Goal: Information Seeking & Learning: Find specific fact

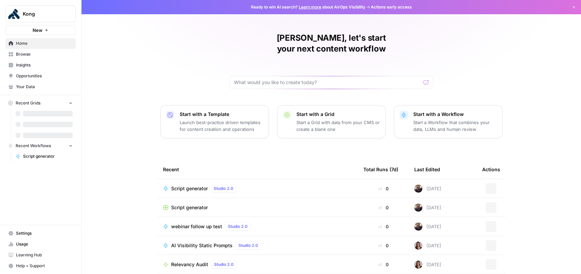
click at [25, 229] on link "Settings" at bounding box center [40, 233] width 70 height 11
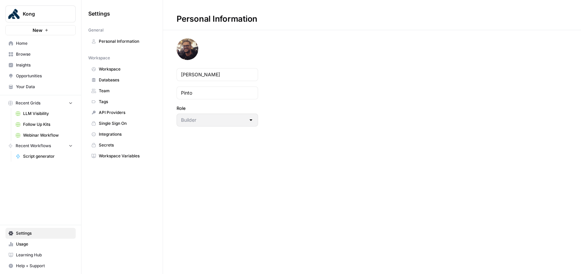
click at [115, 136] on span "Integrations" at bounding box center [126, 134] width 54 height 6
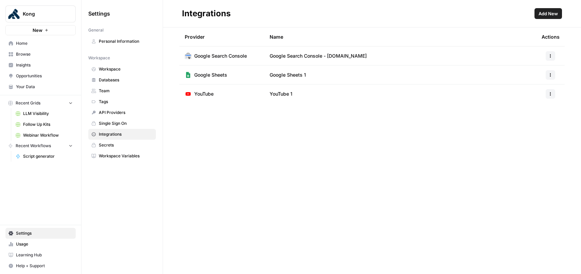
click at [555, 13] on span "Add New" at bounding box center [547, 13] width 19 height 7
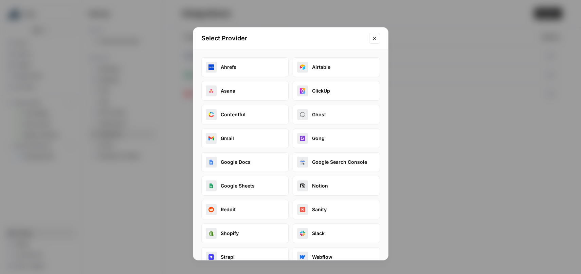
click at [368, 37] on div "Select Provider" at bounding box center [290, 38] width 195 height 22
click at [376, 39] on icon "Close modal" at bounding box center [374, 38] width 5 height 5
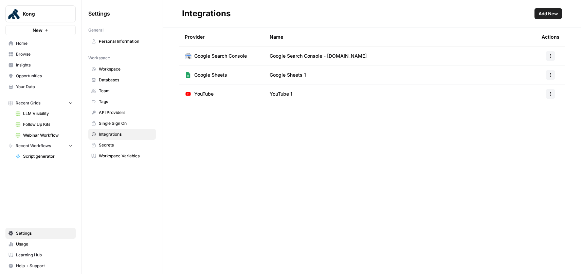
click at [546, 13] on span "Add New" at bounding box center [547, 13] width 19 height 7
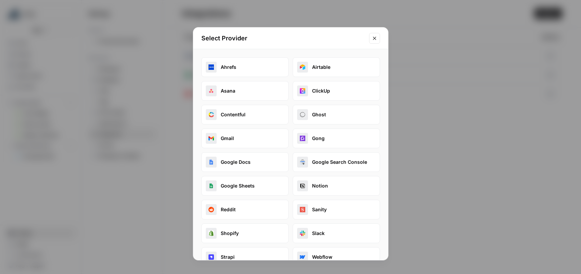
click at [254, 164] on button "Google Docs" at bounding box center [244, 162] width 87 height 20
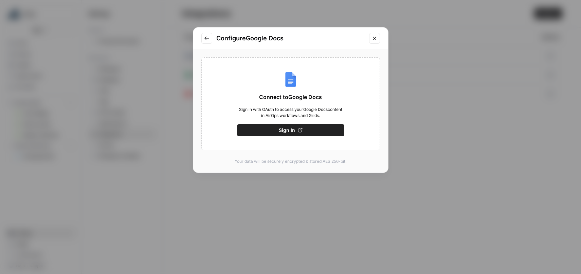
click at [301, 130] on icon "button" at bounding box center [300, 130] width 4 height 4
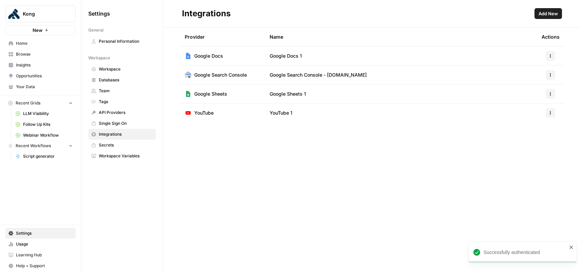
click at [549, 14] on span "Add New" at bounding box center [547, 13] width 19 height 7
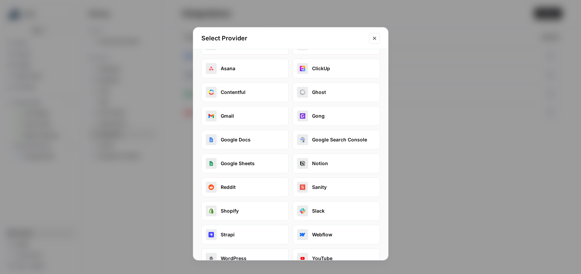
scroll to position [39, 0]
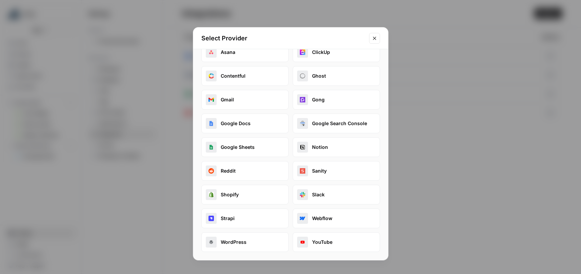
click at [322, 196] on button "Slack" at bounding box center [336, 195] width 87 height 20
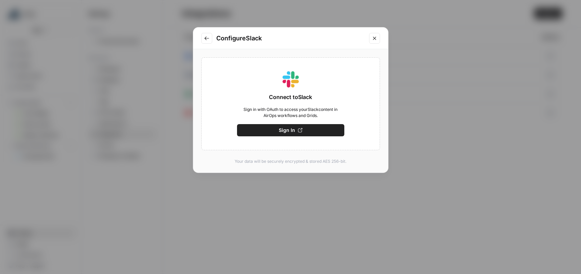
click at [318, 128] on button "Sign In" at bounding box center [290, 130] width 107 height 12
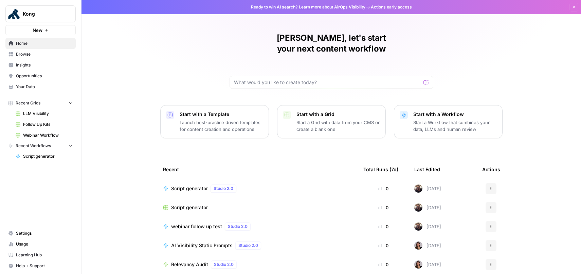
click at [35, 234] on span "Settings" at bounding box center [44, 234] width 57 height 6
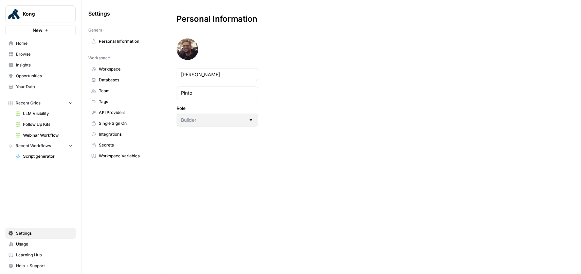
click at [111, 113] on span "API Providers" at bounding box center [126, 113] width 54 height 6
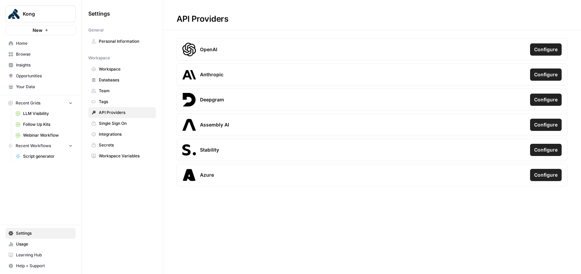
click at [112, 136] on span "Integrations" at bounding box center [126, 134] width 54 height 6
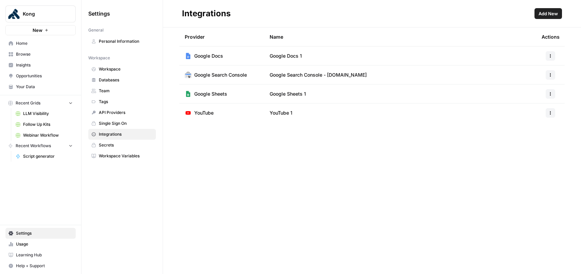
click at [546, 15] on span "Add New" at bounding box center [547, 13] width 19 height 7
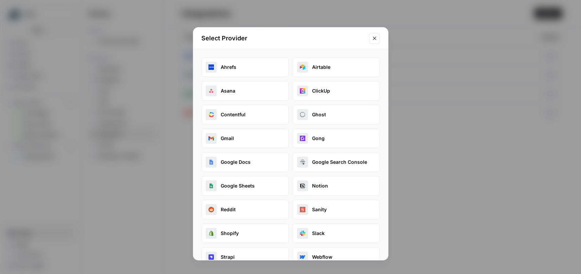
click at [372, 40] on icon "Close modal" at bounding box center [374, 38] width 5 height 5
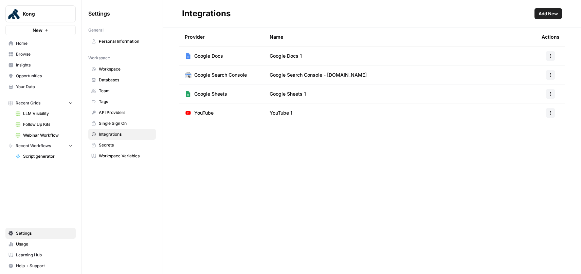
click at [113, 123] on span "Single Sign On" at bounding box center [126, 124] width 54 height 6
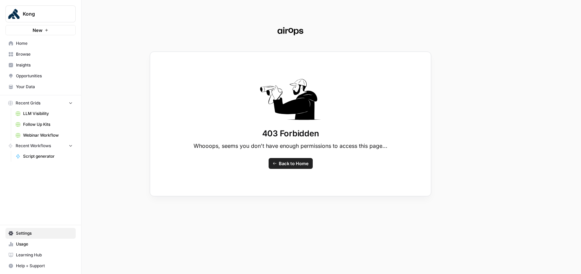
click at [117, 81] on div "403 Forbidden Whooops, seems you don't have enough permissions to access this p…" at bounding box center [290, 137] width 581 height 274
click at [45, 157] on div "403 Forbidden Whooops, seems you don't have enough permissions to access this p…" at bounding box center [290, 137] width 581 height 274
click at [37, 157] on div "403 Forbidden Whooops, seems you don't have enough permissions to access this p…" at bounding box center [290, 137] width 581 height 274
click at [92, 158] on div "403 Forbidden Whooops, seems you don't have enough permissions to access this p…" at bounding box center [290, 137] width 581 height 274
click at [286, 166] on span "Back to Home" at bounding box center [294, 163] width 30 height 7
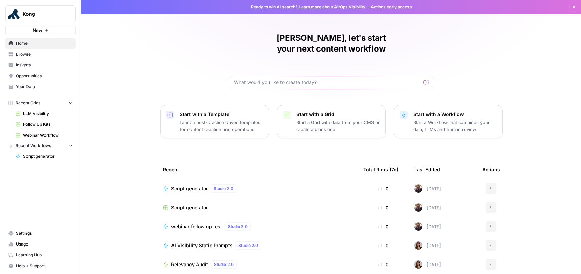
click at [30, 236] on span "Settings" at bounding box center [44, 234] width 57 height 6
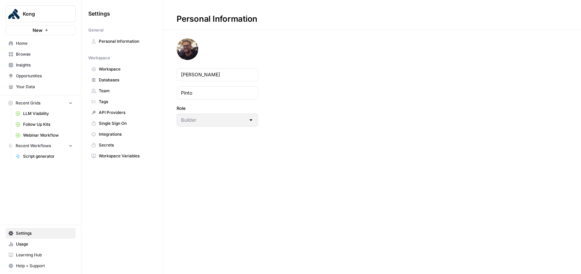
click at [107, 156] on span "Workspace Variables" at bounding box center [126, 156] width 54 height 6
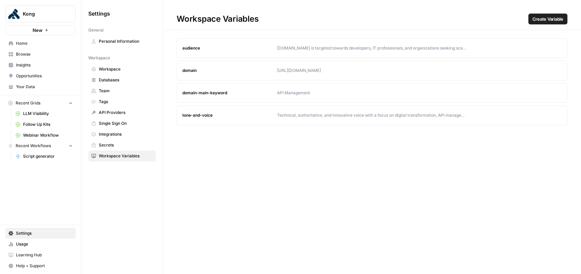
click at [540, 18] on span "Create Variable" at bounding box center [547, 19] width 31 height 7
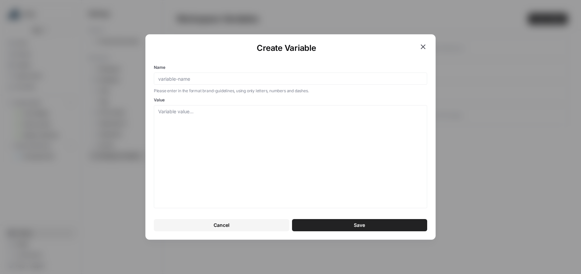
click at [424, 46] on icon "button" at bounding box center [423, 47] width 8 height 8
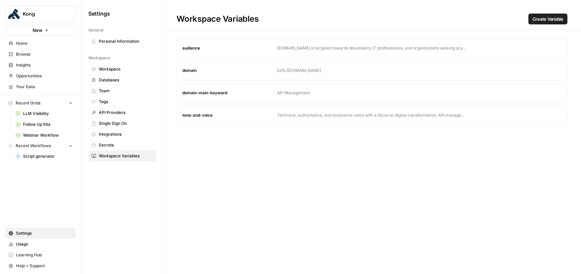
click at [111, 71] on span "Workspace" at bounding box center [126, 69] width 54 height 6
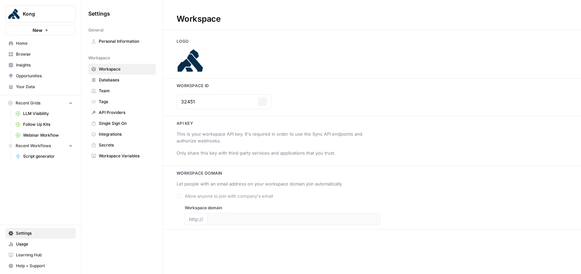
type input "[DOMAIN_NAME]"
click at [113, 82] on span "Databases" at bounding box center [126, 80] width 54 height 6
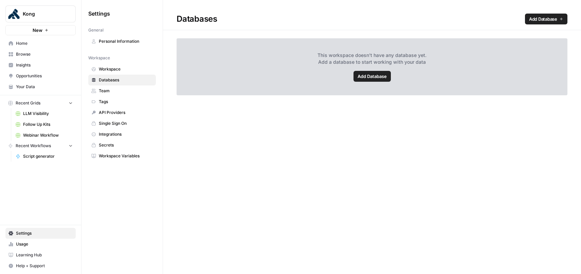
click at [541, 19] on span "Add Database" at bounding box center [543, 19] width 28 height 7
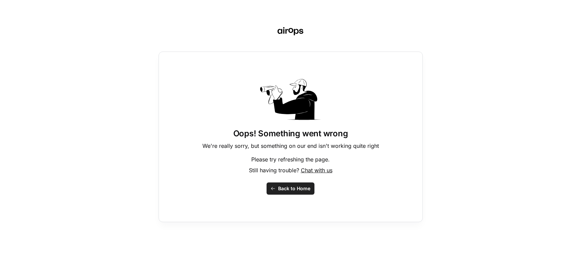
click at [293, 189] on span "Back to Home" at bounding box center [294, 188] width 32 height 7
click at [291, 188] on span "Back to Home" at bounding box center [294, 188] width 32 height 7
click at [301, 31] on icon at bounding box center [301, 31] width 4 height 5
click at [292, 32] on icon at bounding box center [290, 30] width 5 height 5
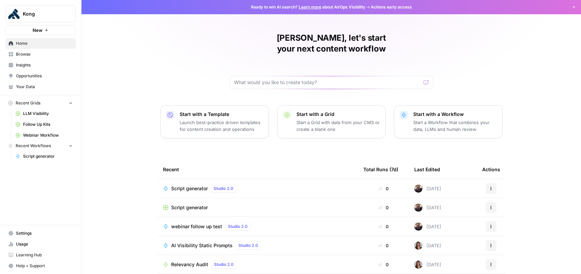
click at [38, 88] on span "Your Data" at bounding box center [44, 87] width 57 height 6
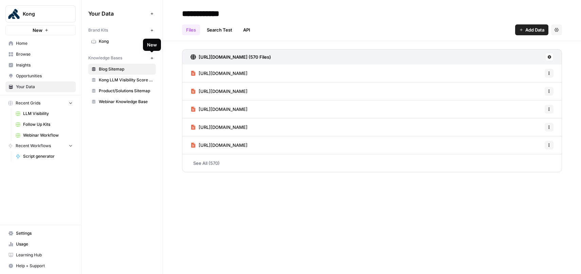
click at [153, 58] on icon "button" at bounding box center [152, 58] width 4 height 4
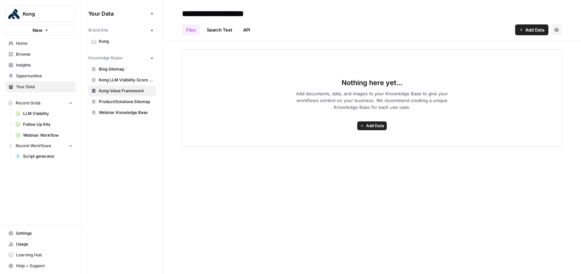
type input "**********"
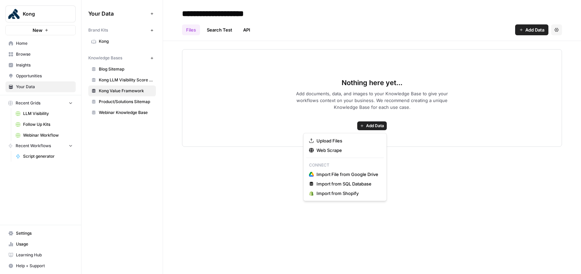
click at [371, 125] on span "Add Data" at bounding box center [375, 126] width 18 height 6
click at [356, 173] on span "Import File from Google Drive" at bounding box center [347, 174] width 62 height 7
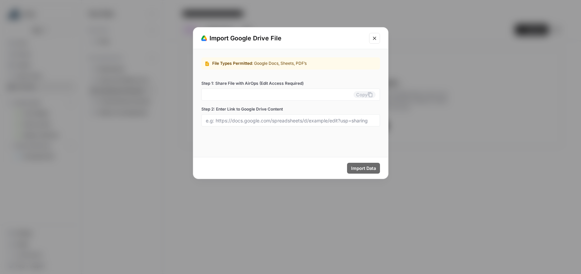
click at [375, 39] on icon "Close modal" at bounding box center [374, 38] width 3 height 3
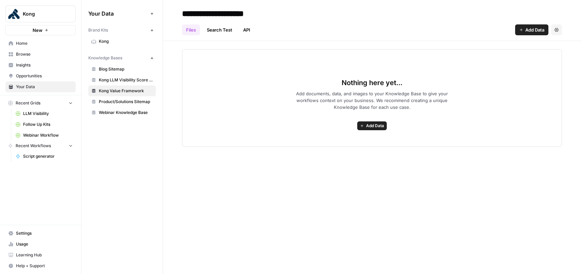
click at [372, 123] on span "Add Data" at bounding box center [375, 126] width 18 height 6
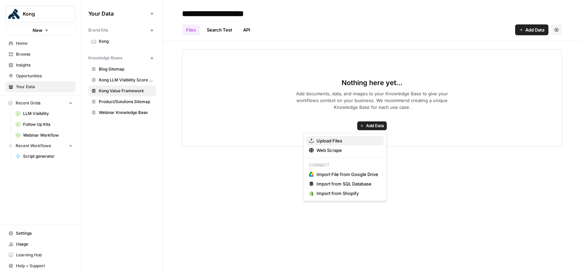
click at [338, 141] on span "Upload Files" at bounding box center [347, 140] width 62 height 7
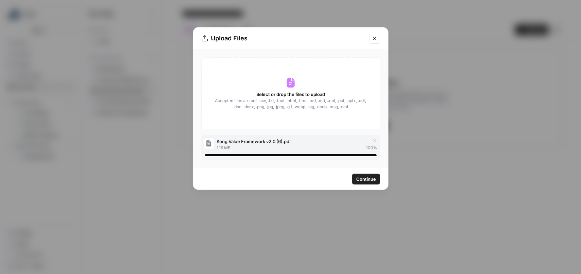
click at [366, 182] on span "Continue" at bounding box center [366, 179] width 20 height 7
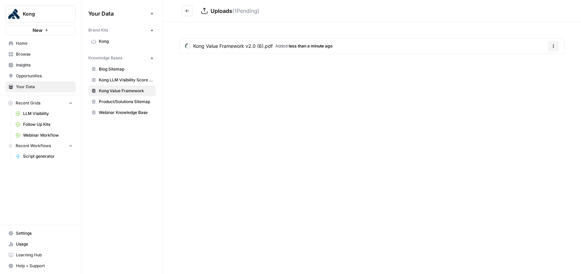
click at [105, 38] on span "Kong" at bounding box center [126, 41] width 54 height 6
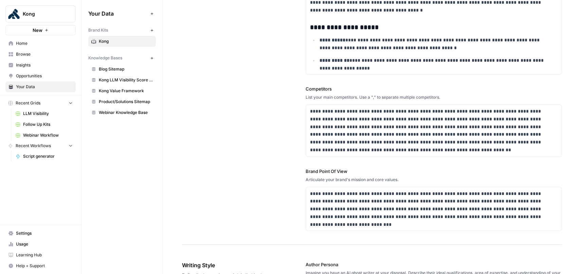
scroll to position [69, 0]
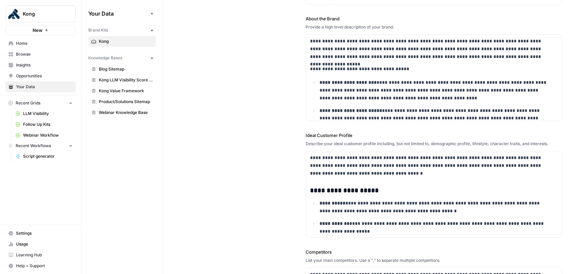
click at [136, 92] on span "Kong Value Framework" at bounding box center [126, 91] width 54 height 6
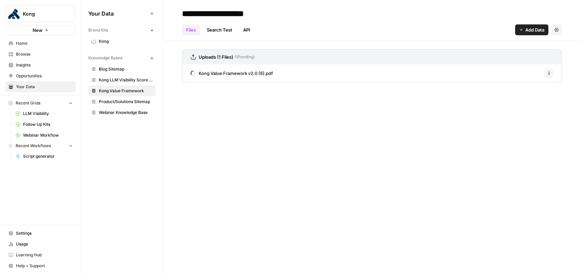
click at [226, 32] on link "Search Test" at bounding box center [220, 29] width 34 height 11
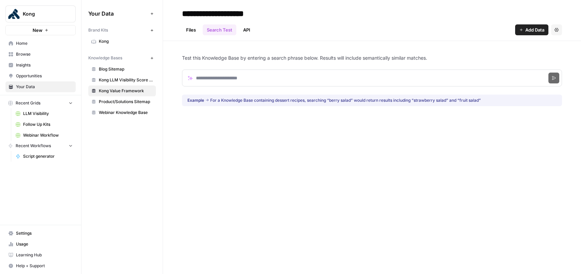
click at [248, 30] on link "API" at bounding box center [246, 29] width 15 height 11
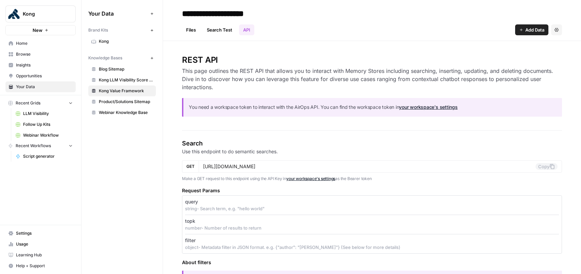
click at [130, 93] on span "Kong Value Framework" at bounding box center [126, 91] width 54 height 6
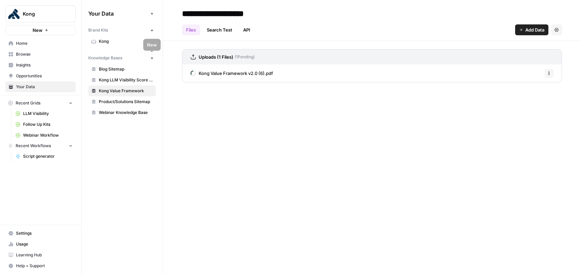
click at [154, 59] on button "New" at bounding box center [152, 58] width 8 height 8
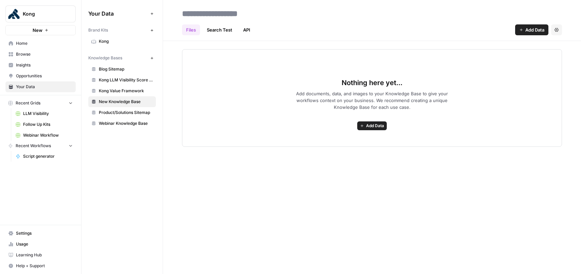
click at [532, 30] on span "Add Data" at bounding box center [534, 29] width 19 height 7
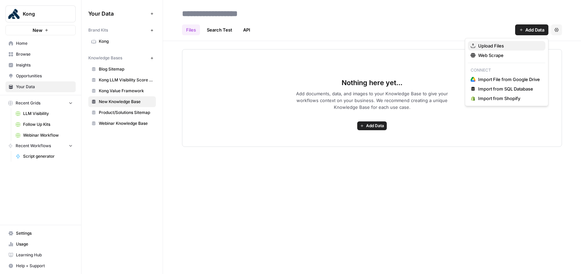
click at [497, 46] on span "Upload Files" at bounding box center [509, 45] width 62 height 7
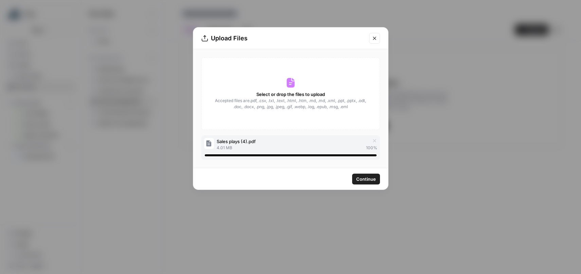
click at [364, 181] on span "Continue" at bounding box center [366, 179] width 20 height 7
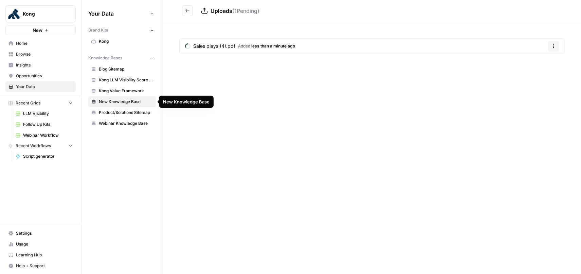
click at [126, 103] on span "New Knowledge Base" at bounding box center [126, 102] width 54 height 6
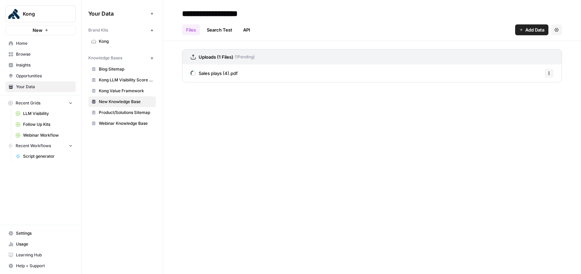
click at [233, 16] on input "**********" at bounding box center [233, 14] width 109 height 14
type input "**********"
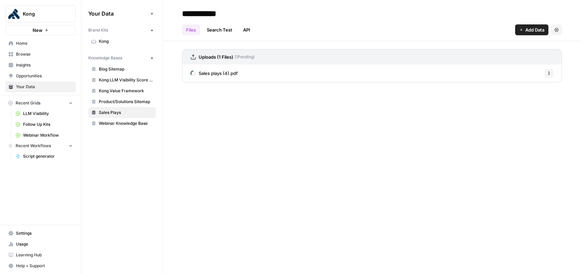
click at [353, 22] on div "Files Search Test API Add Data Settings" at bounding box center [372, 27] width 380 height 16
click at [128, 92] on span "Kong Value Framework" at bounding box center [126, 91] width 54 height 6
click at [551, 73] on button "Options" at bounding box center [549, 73] width 9 height 9
click at [351, 36] on header "**********" at bounding box center [372, 20] width 418 height 41
click at [116, 110] on span "Sales Plays" at bounding box center [126, 113] width 54 height 6
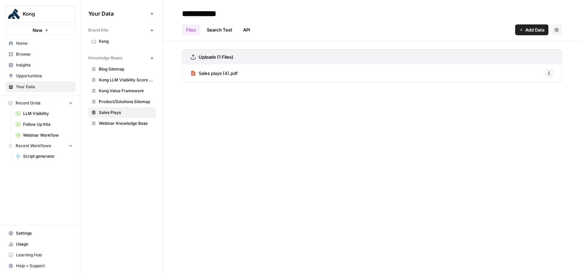
click at [216, 33] on link "Search Test" at bounding box center [220, 29] width 34 height 11
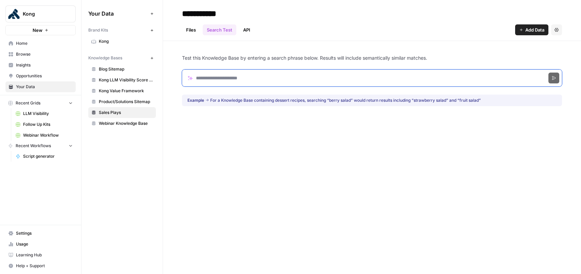
click at [222, 74] on input "Search phrase" at bounding box center [372, 78] width 380 height 17
type input "**********"
click button "Search" at bounding box center [553, 78] width 11 height 11
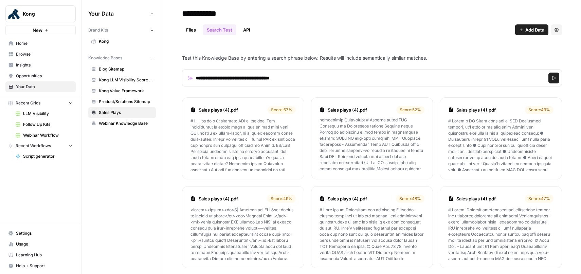
click at [223, 136] on p at bounding box center [242, 144] width 105 height 53
click at [218, 108] on link "Sales plays (4).pdf" at bounding box center [232, 110] width 66 height 7
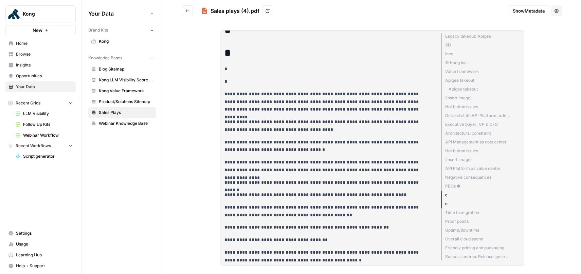
scroll to position [1283, 0]
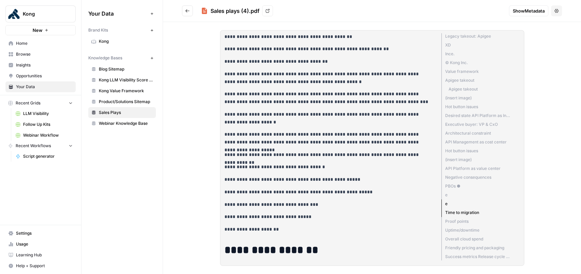
click at [195, 58] on div "**********" at bounding box center [372, 148] width 418 height 252
click at [133, 91] on span "Kong Value Framework" at bounding box center [126, 91] width 54 height 6
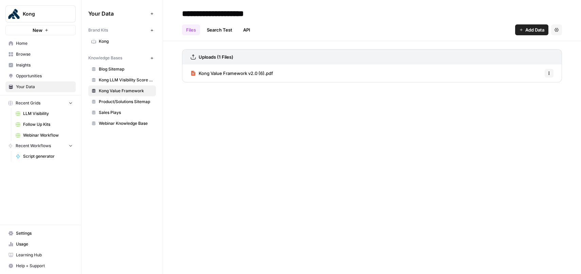
click at [224, 30] on link "Search Test" at bounding box center [220, 29] width 34 height 11
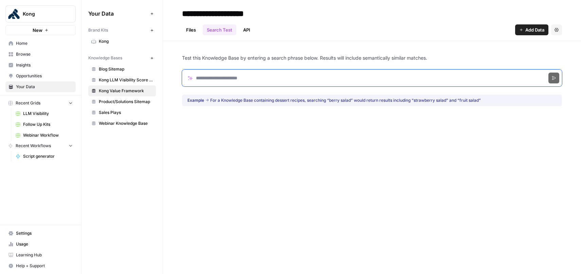
click at [240, 80] on input "Search phrase" at bounding box center [372, 78] width 380 height 17
type input "**********"
click button "Search" at bounding box center [553, 78] width 11 height 11
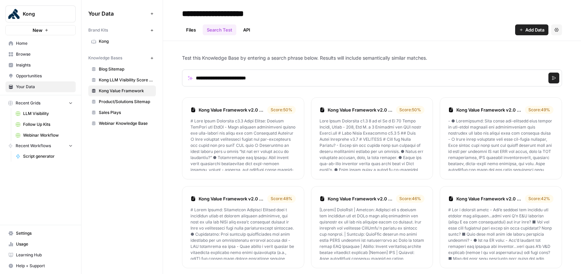
click at [195, 32] on link "Files" at bounding box center [191, 29] width 18 height 11
